Goal: Transaction & Acquisition: Purchase product/service

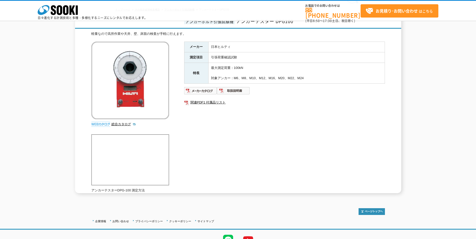
scroll to position [54, 0]
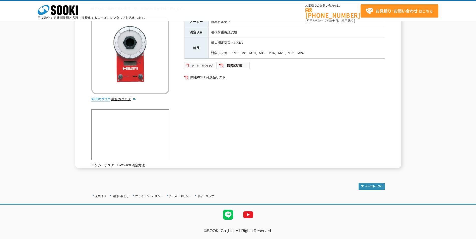
click at [204, 66] on img at bounding box center [200, 66] width 33 height 8
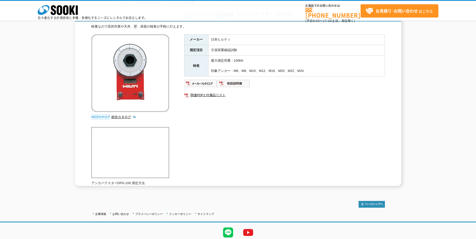
scroll to position [54, 0]
